Goal: Find specific page/section: Find specific page/section

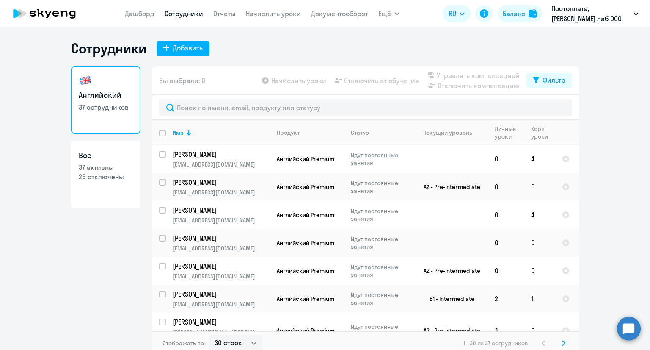
select select "30"
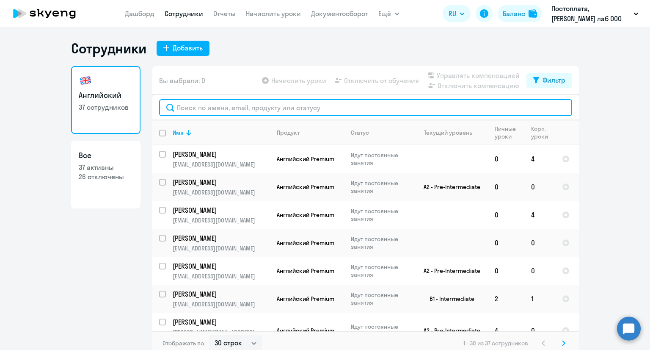
drag, startPoint x: 0, startPoint y: 0, endPoint x: 262, endPoint y: 114, distance: 286.0
click at [262, 114] on input "text" at bounding box center [365, 107] width 413 height 17
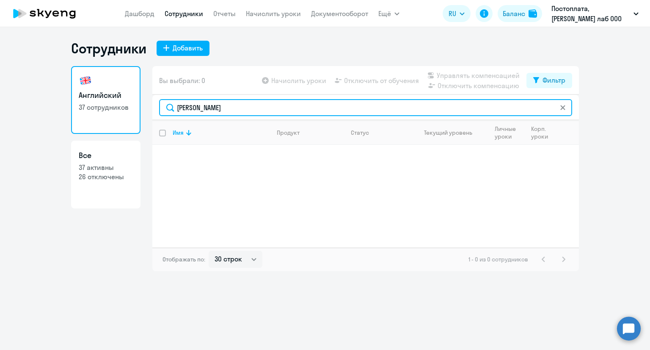
type input "[PERSON_NAME]"
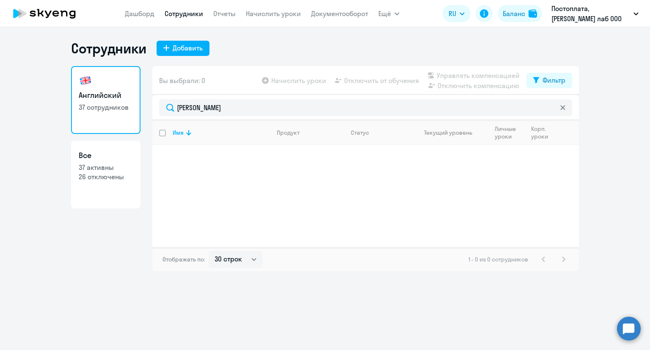
click at [562, 109] on icon at bounding box center [562, 107] width 5 height 5
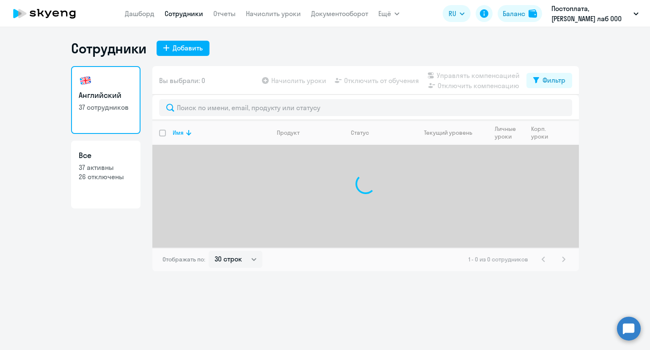
select select "30"
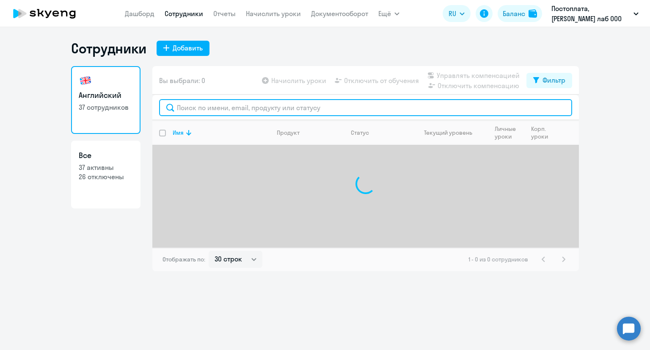
click at [230, 107] on input "text" at bounding box center [365, 107] width 413 height 17
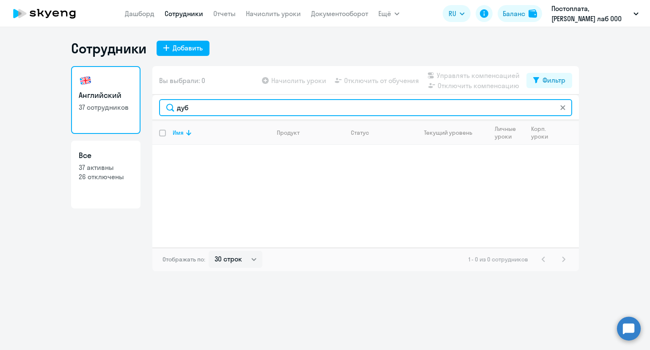
type input "дуб"
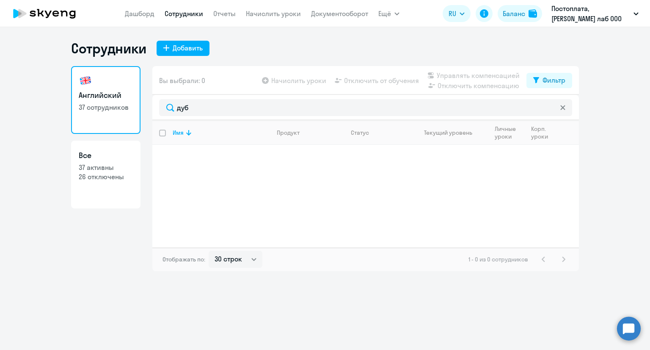
click at [564, 107] on icon at bounding box center [562, 107] width 5 height 5
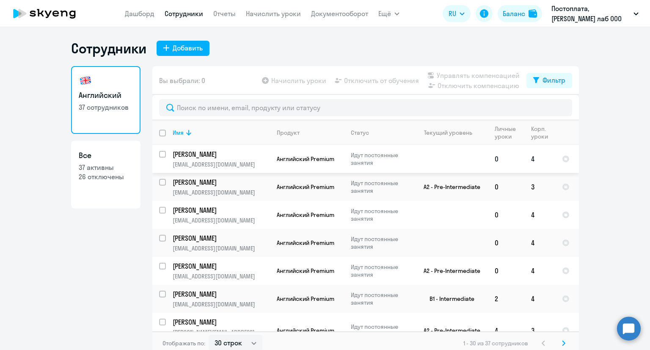
click at [160, 153] on input "select row 40884030" at bounding box center [167, 159] width 17 height 17
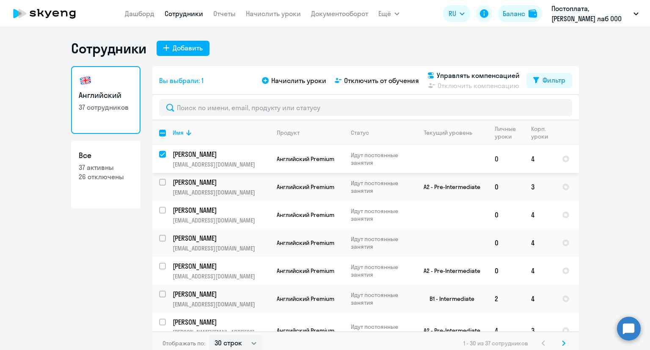
click at [160, 153] on input "deselect row 40884030" at bounding box center [167, 159] width 17 height 17
checkbox input "false"
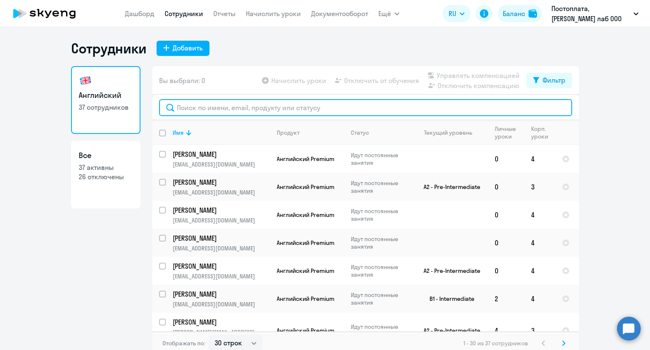
click at [215, 108] on input "text" at bounding box center [365, 107] width 413 height 17
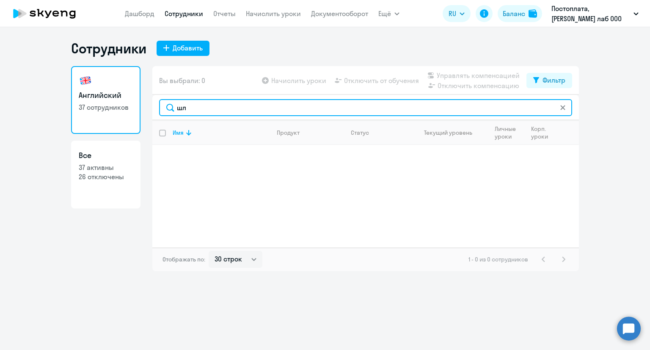
type input "ш"
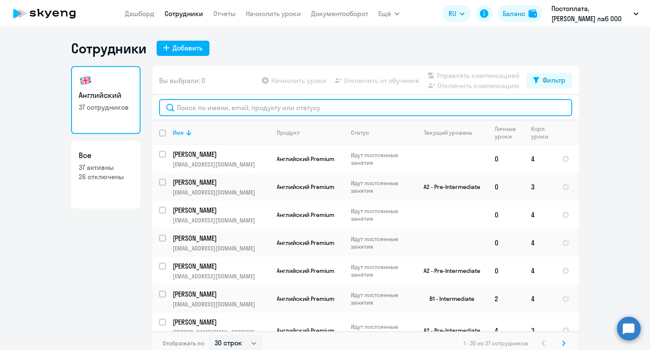
click at [250, 106] on input "text" at bounding box center [365, 107] width 413 height 17
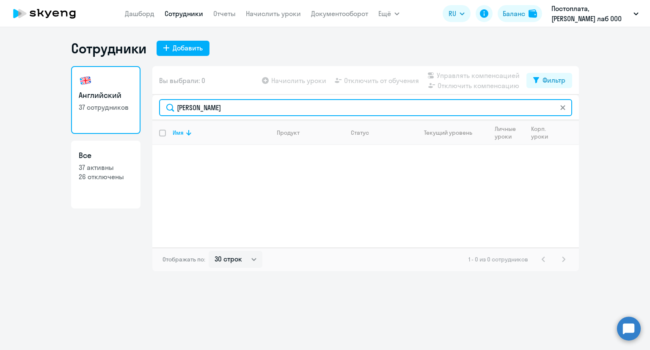
click at [182, 110] on input "игорь" at bounding box center [365, 107] width 413 height 17
type input "Игорь"
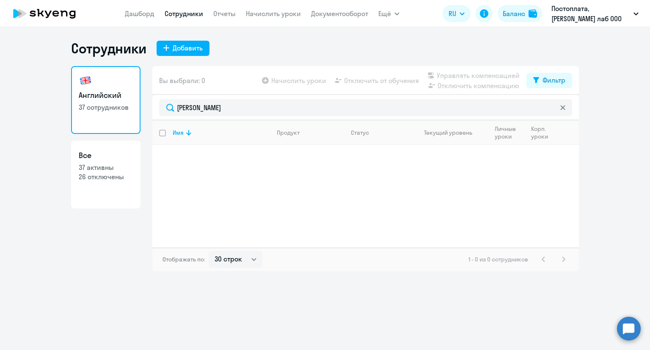
click at [563, 109] on icon at bounding box center [562, 107] width 5 height 5
